Goal: Task Accomplishment & Management: Manage account settings

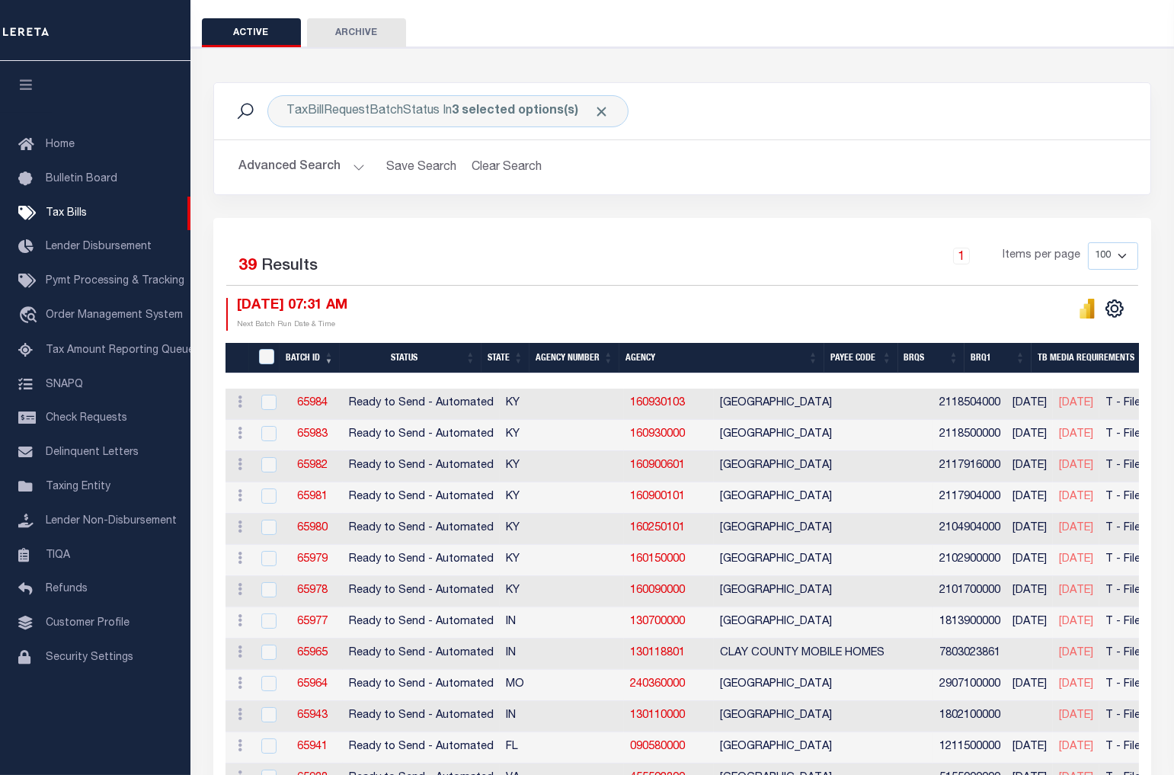
scroll to position [169, 0]
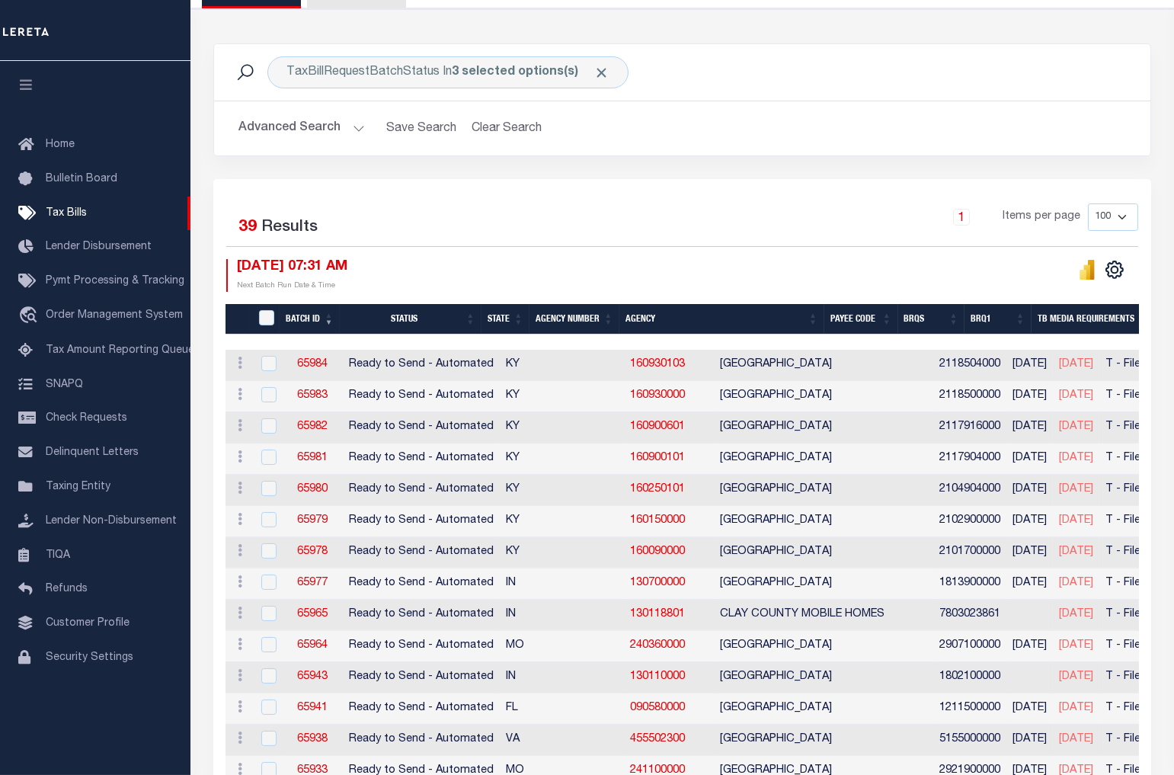
click at [587, 324] on th "Agency Number" at bounding box center [574, 319] width 90 height 31
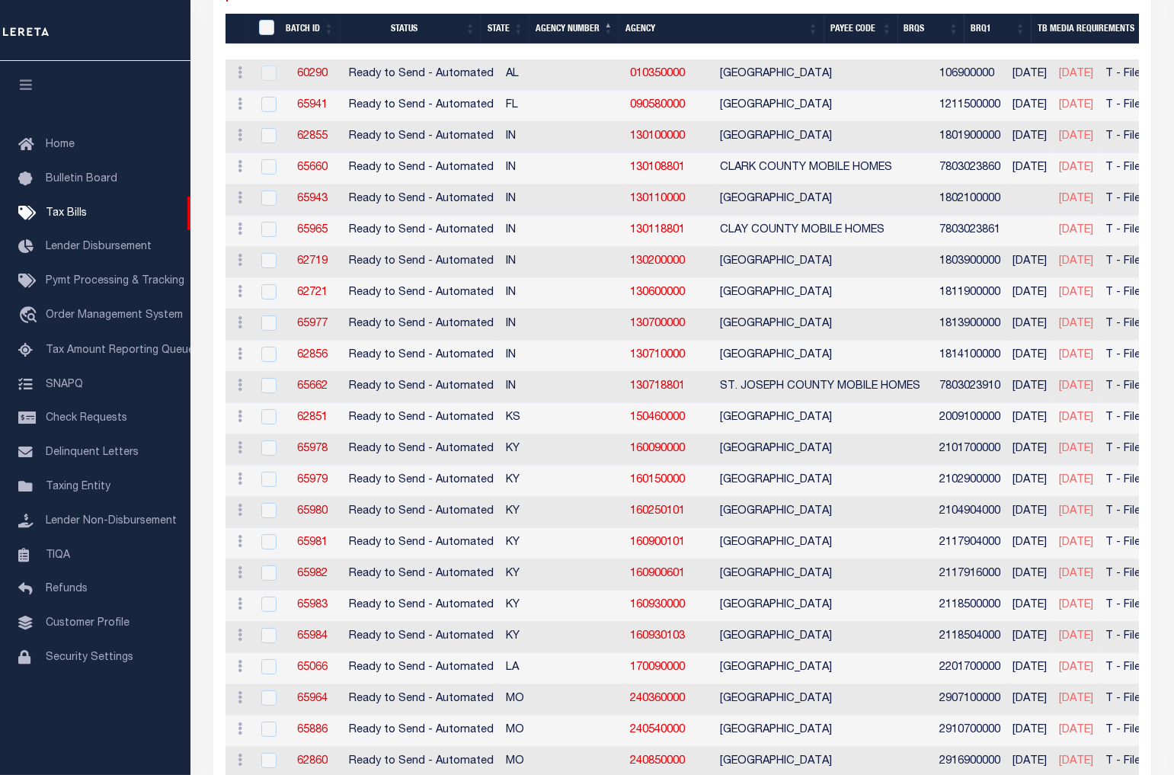
scroll to position [507, 0]
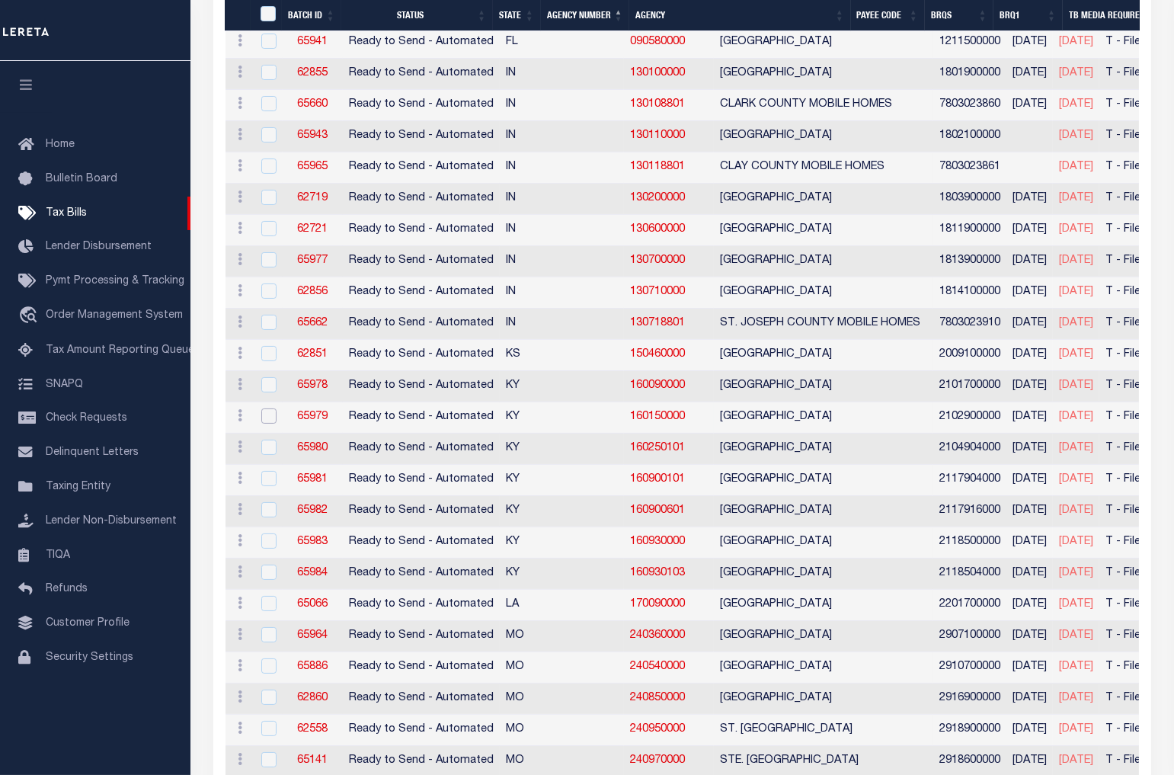
click at [267, 414] on input "checkbox" at bounding box center [268, 415] width 15 height 15
checkbox input "true"
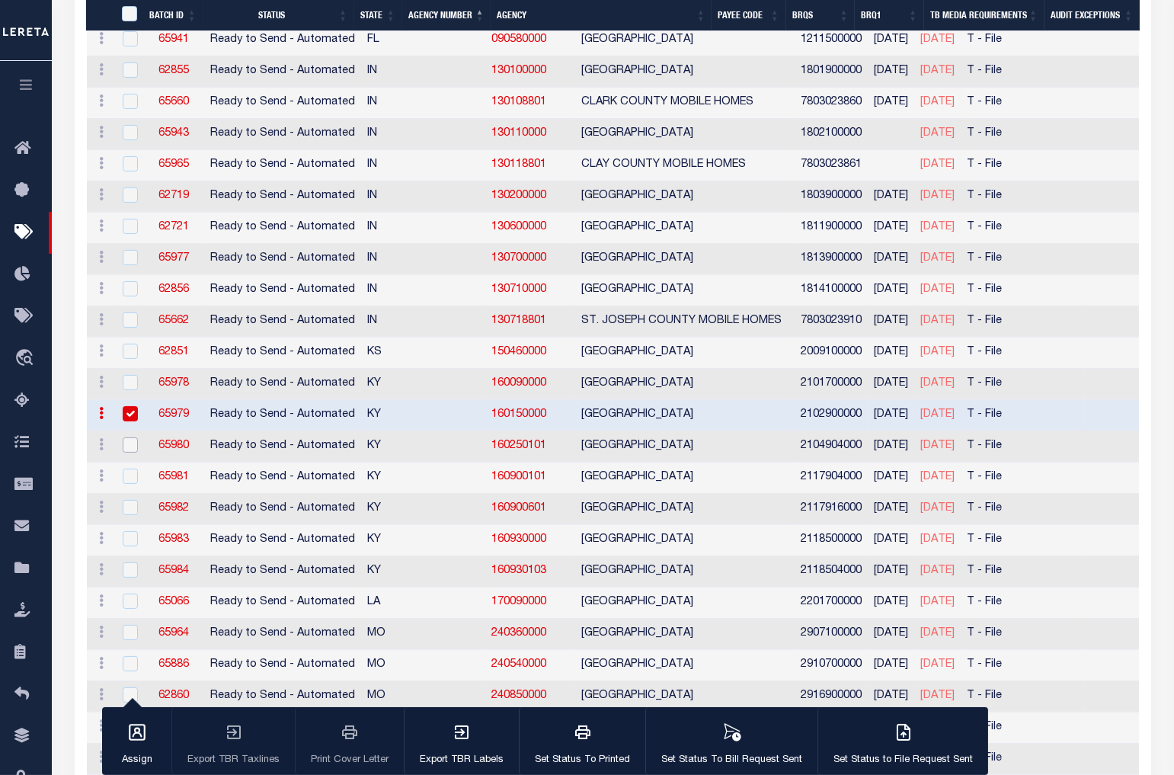
click at [131, 449] on input "checkbox" at bounding box center [130, 444] width 15 height 15
checkbox input "true"
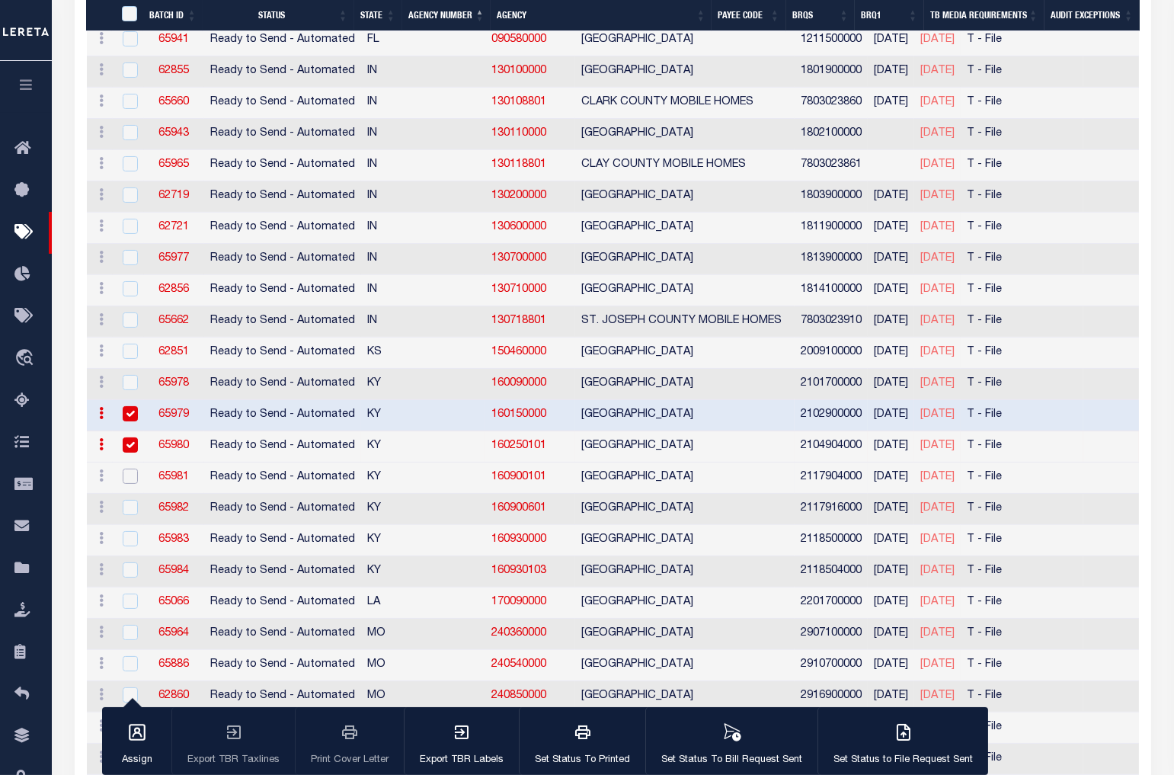
click at [129, 474] on input "checkbox" at bounding box center [130, 475] width 15 height 15
checkbox input "true"
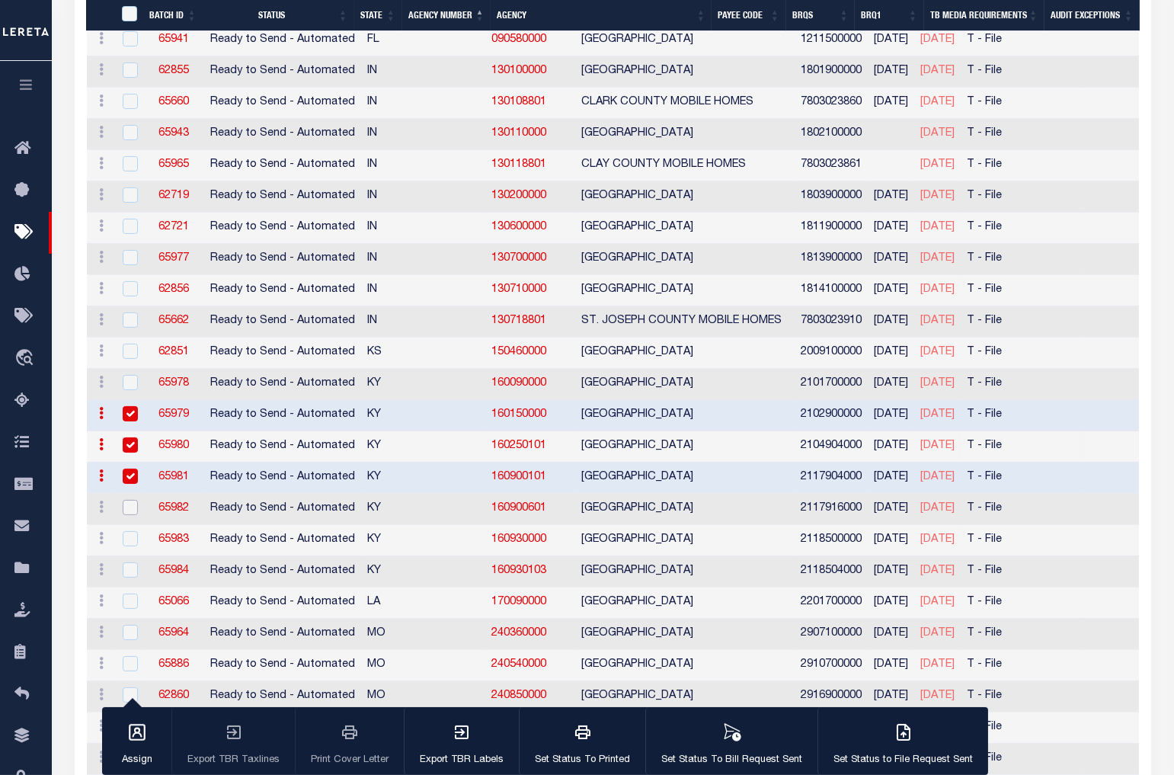
click at [127, 510] on input "checkbox" at bounding box center [130, 507] width 15 height 15
checkbox input "true"
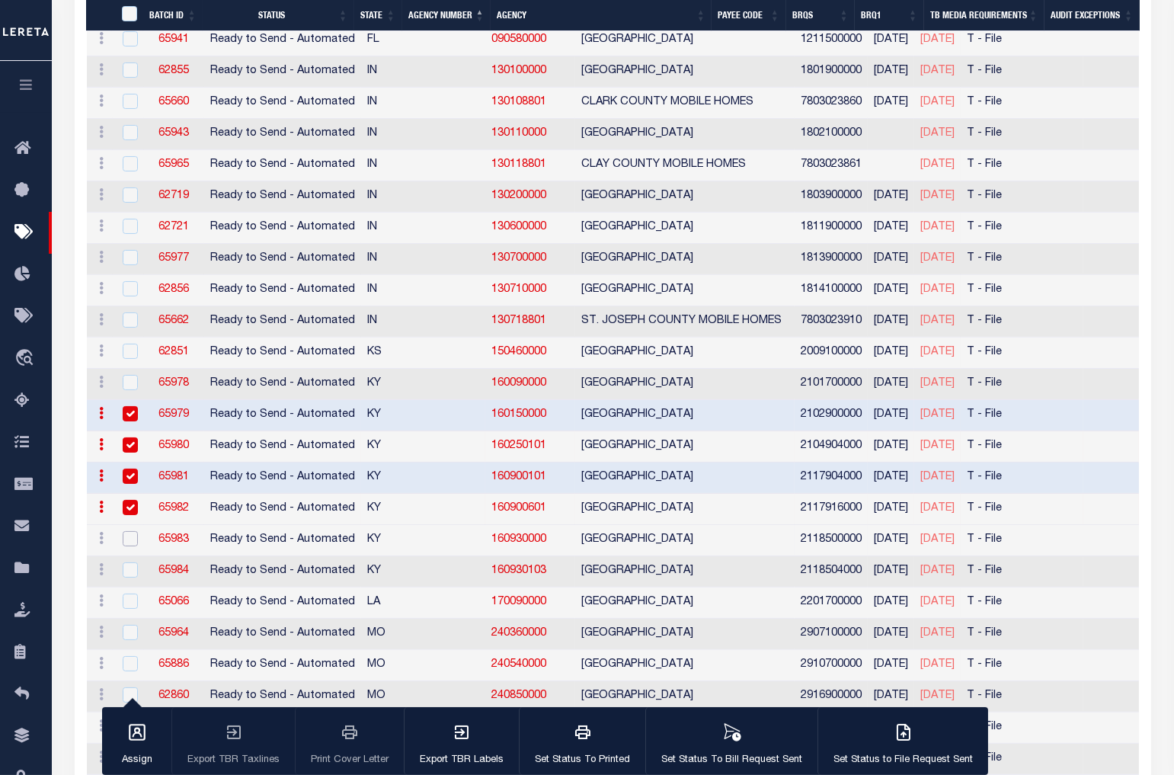
click at [127, 543] on input "checkbox" at bounding box center [130, 538] width 15 height 15
checkbox input "true"
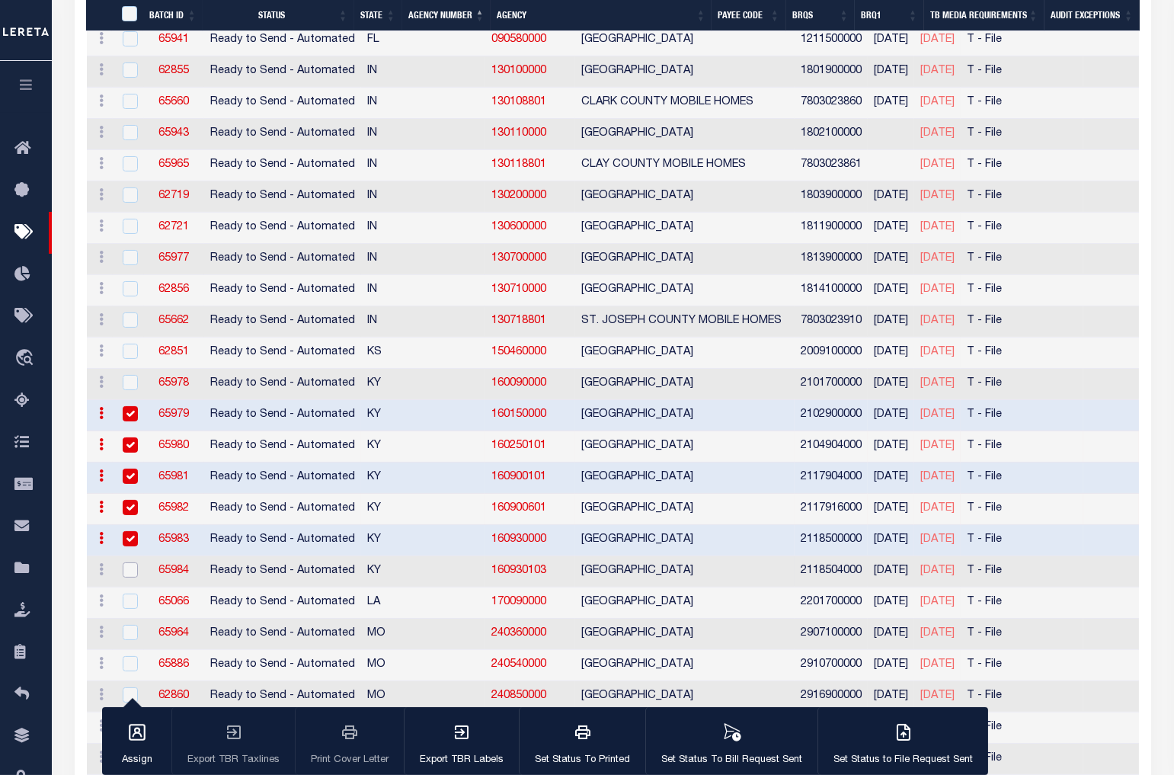
click at [127, 572] on input "checkbox" at bounding box center [130, 569] width 15 height 15
checkbox input "true"
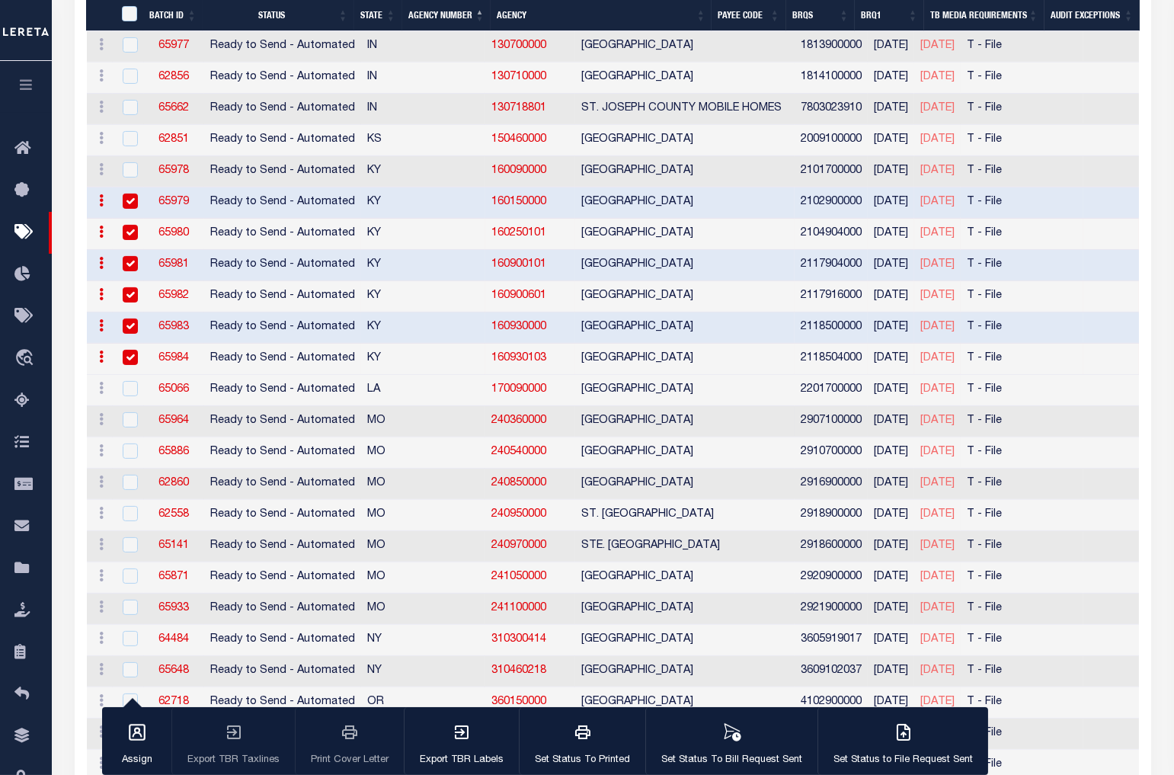
scroll to position [762, 0]
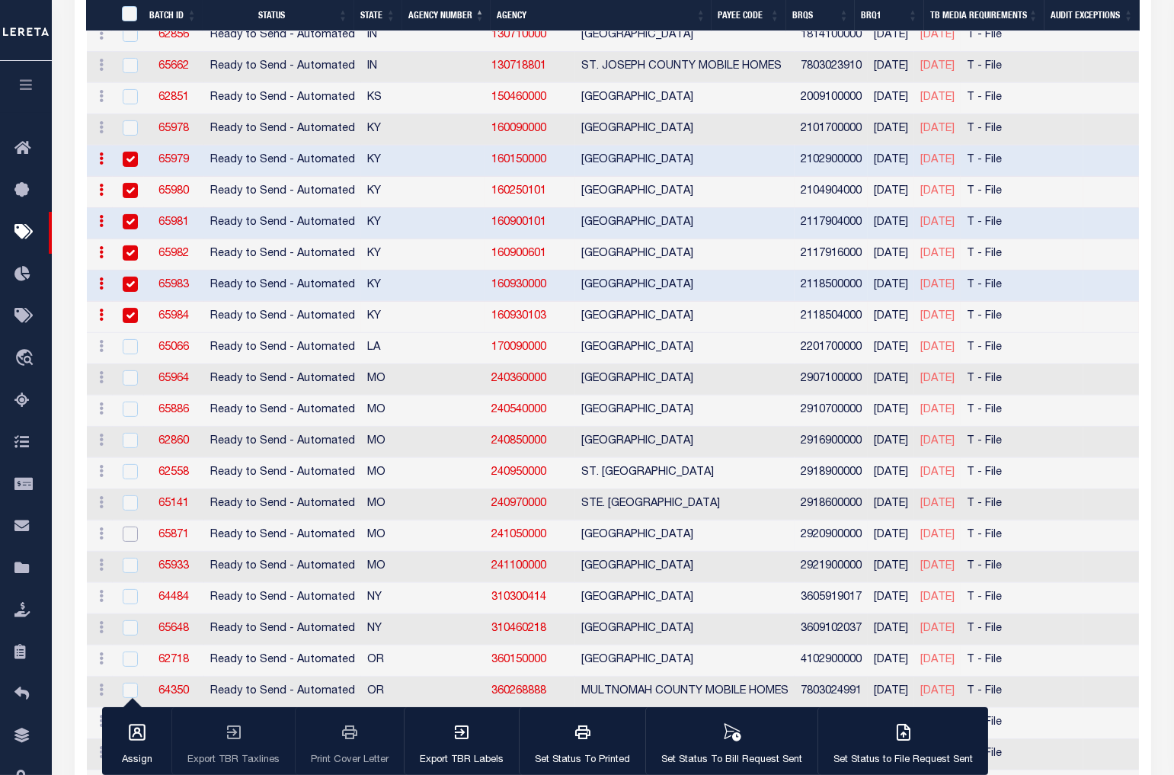
click at [132, 542] on input "checkbox" at bounding box center [130, 533] width 15 height 15
checkbox input "true"
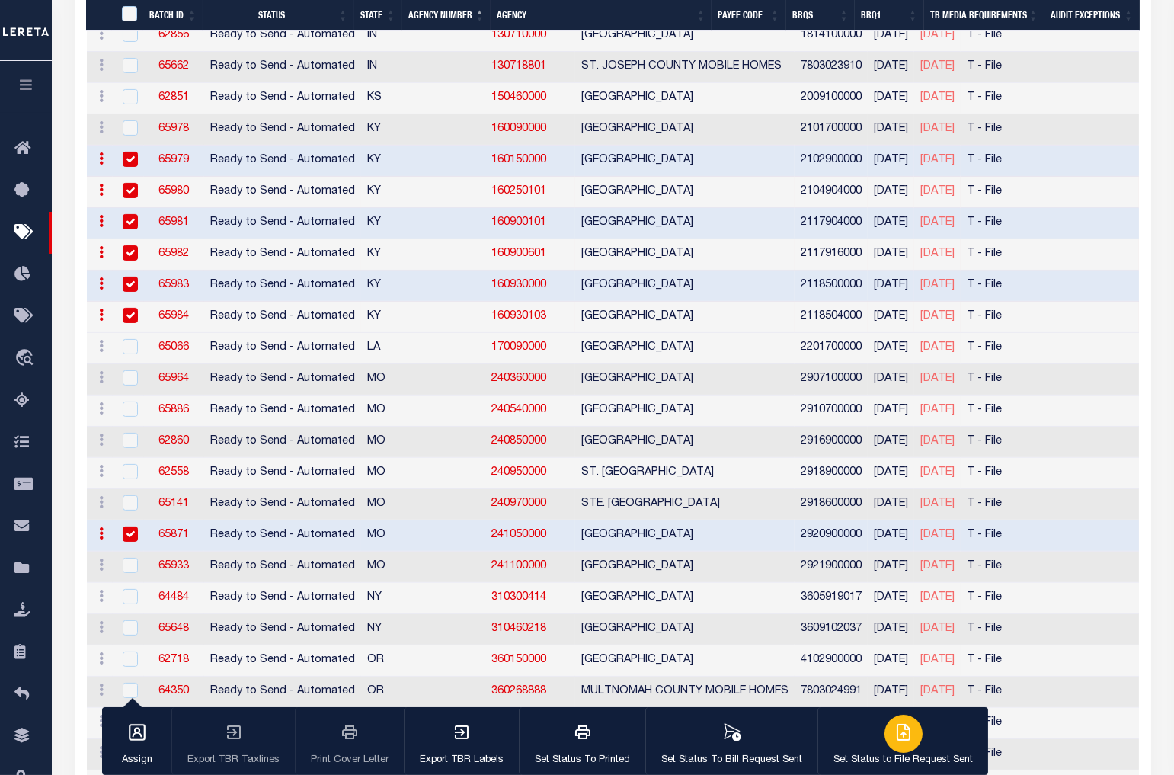
click at [907, 731] on div "button" at bounding box center [903, 733] width 38 height 38
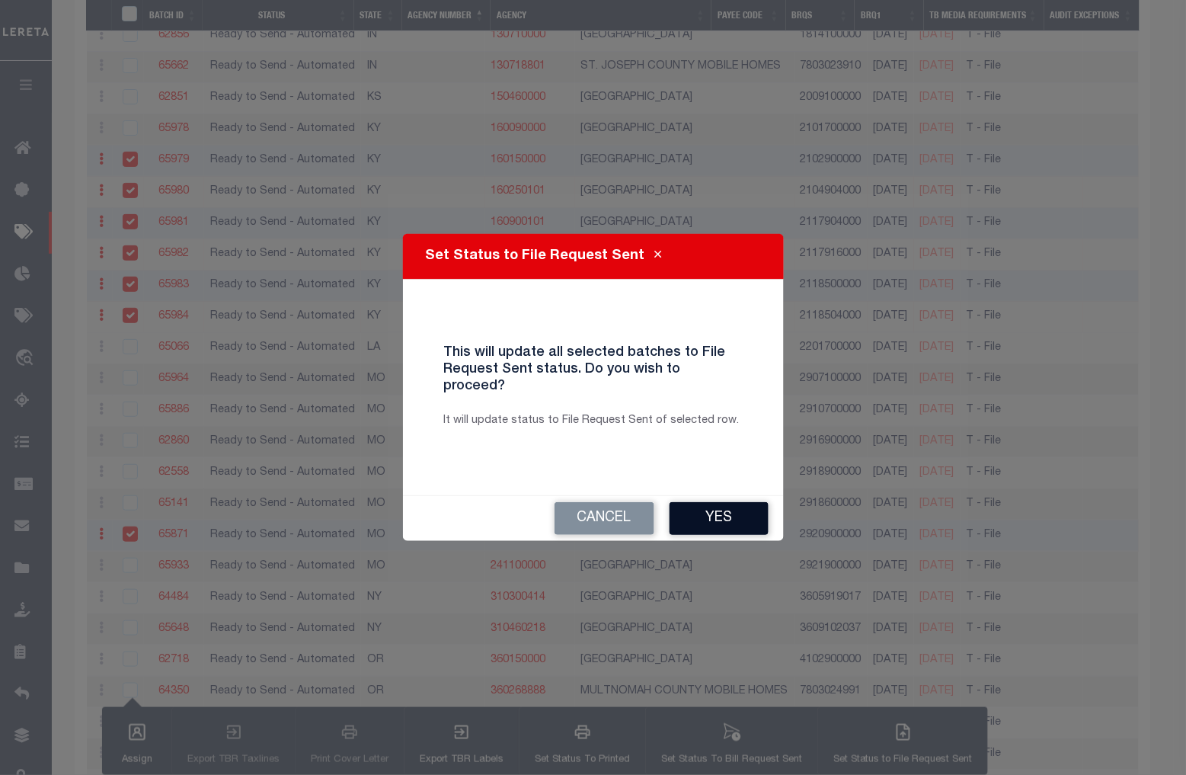
click at [714, 512] on button "Yes" at bounding box center [718, 518] width 99 height 33
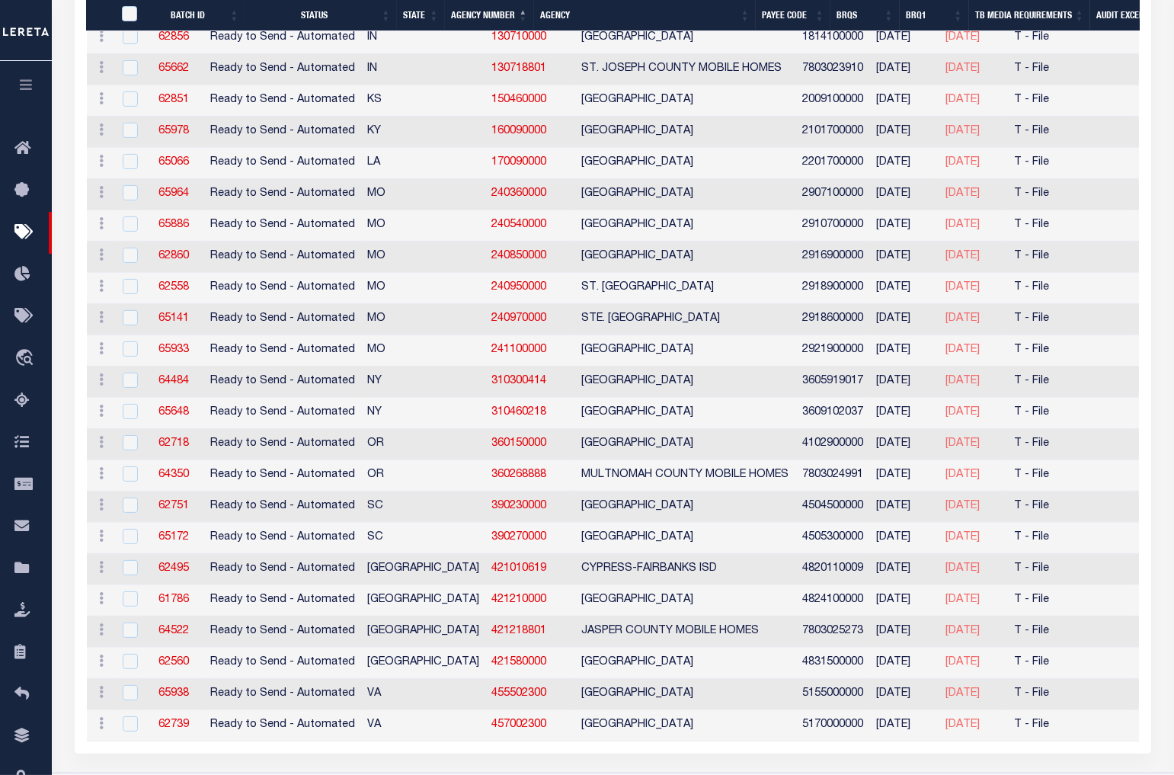
scroll to position [764, 0]
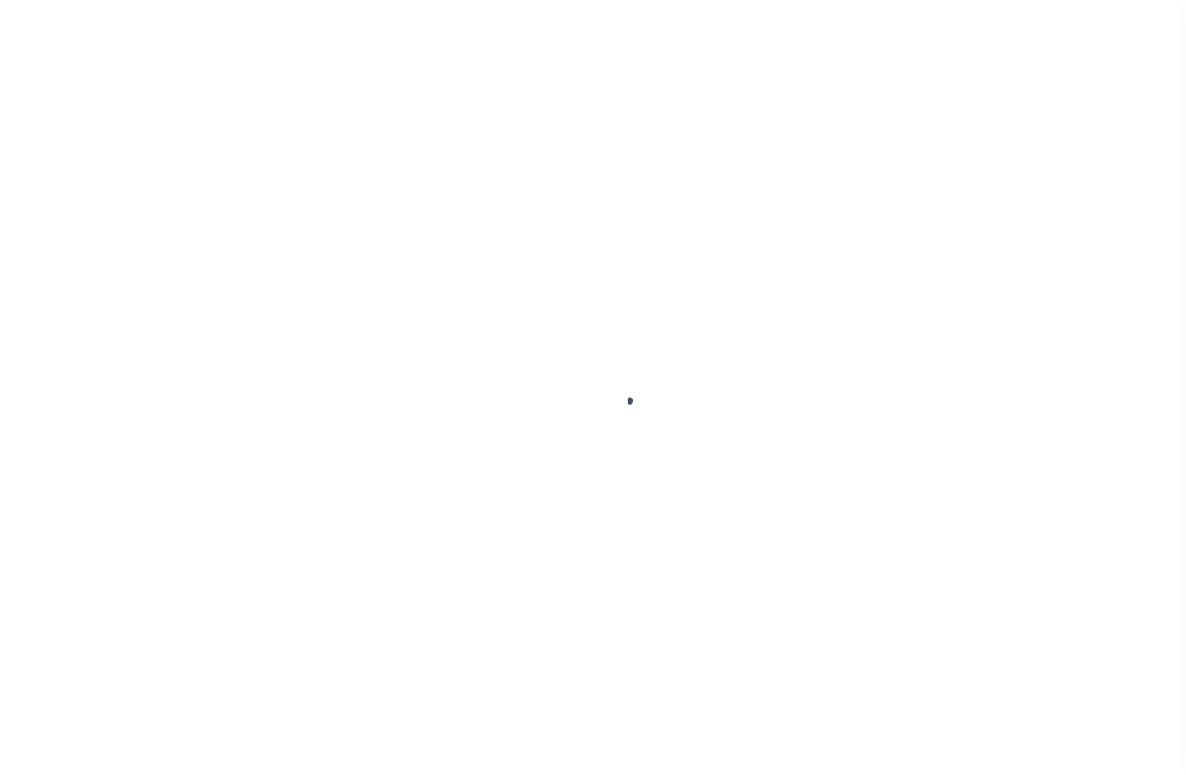
select select
